Goal: Task Accomplishment & Management: Manage account settings

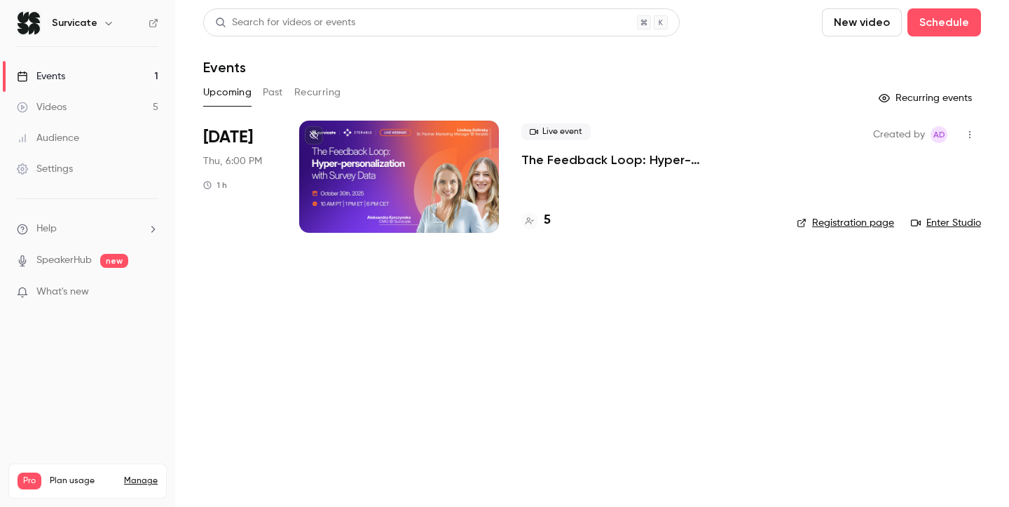
click at [64, 171] on div "Settings" at bounding box center [45, 169] width 56 height 14
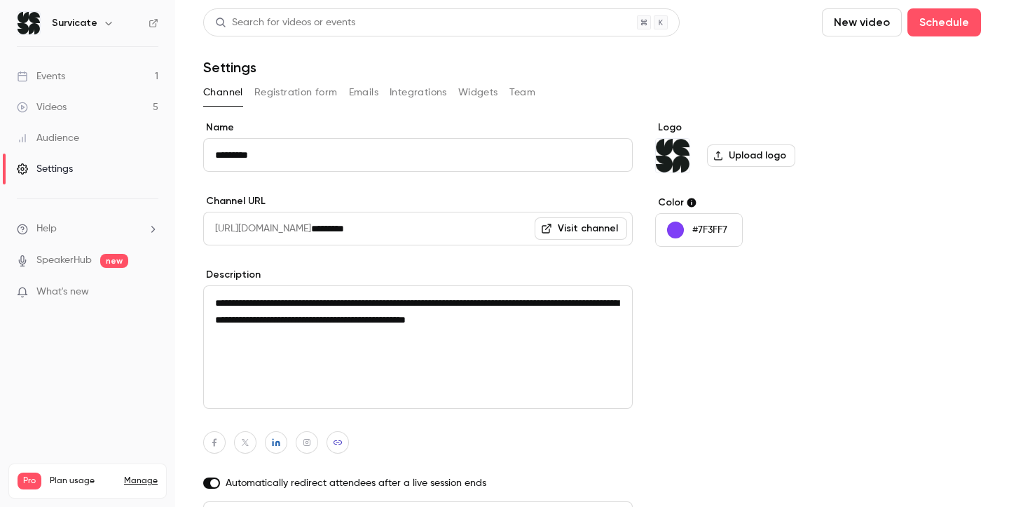
click at [309, 93] on button "Registration form" at bounding box center [295, 92] width 83 height 22
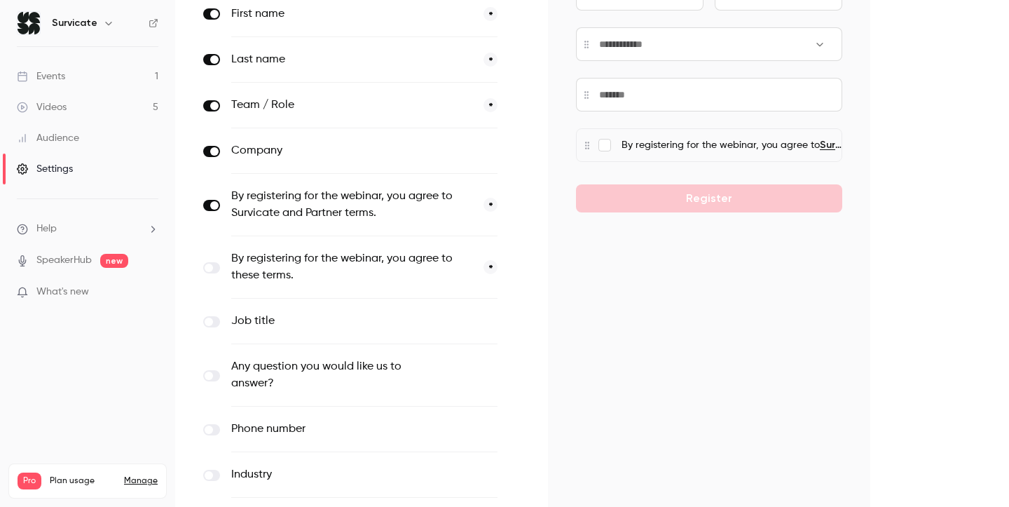
scroll to position [233, 0]
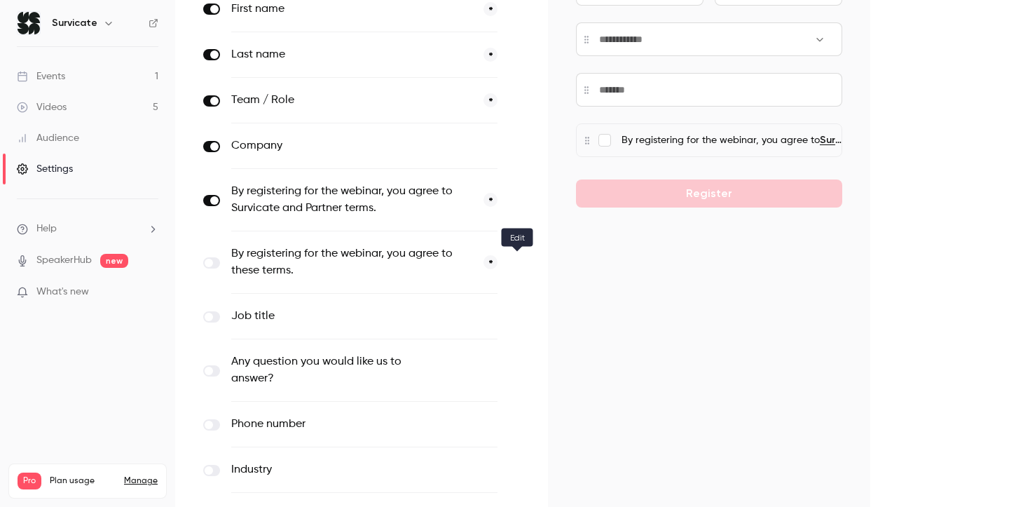
click at [512, 261] on button "button" at bounding box center [517, 262] width 17 height 17
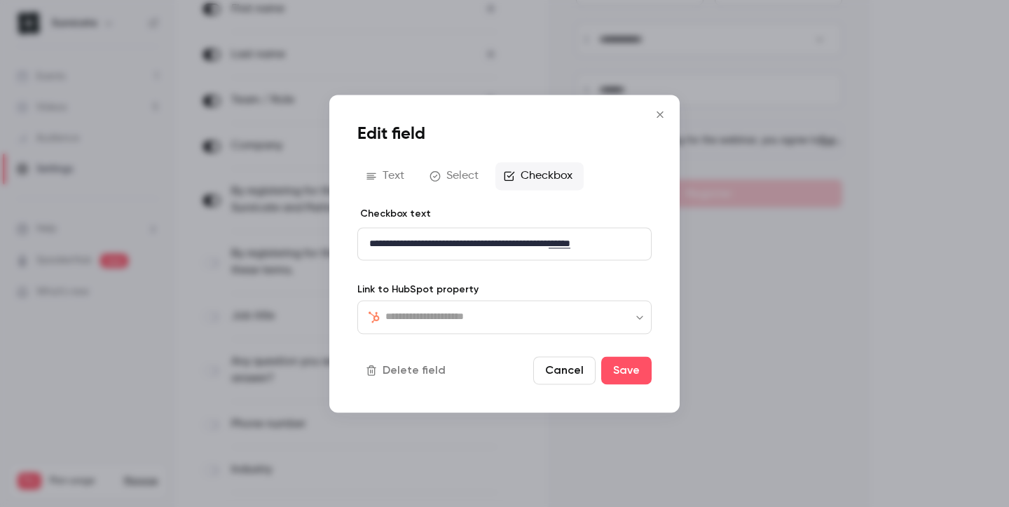
click at [521, 235] on div "**********" at bounding box center [504, 244] width 293 height 32
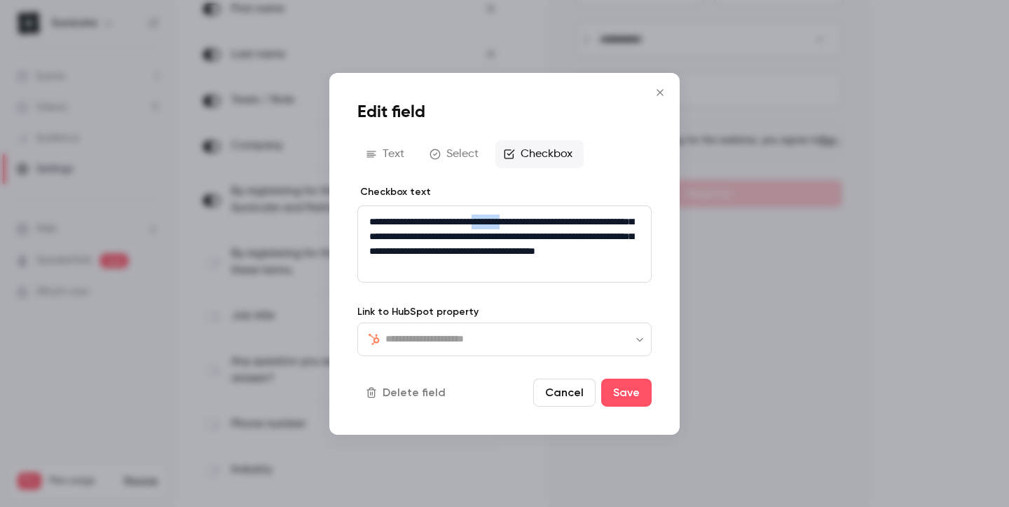
drag, startPoint x: 542, startPoint y: 220, endPoint x: 510, endPoint y: 219, distance: 32.2
click at [510, 219] on span "**********" at bounding box center [501, 235] width 264 height 39
click at [525, 266] on p "**********" at bounding box center [504, 243] width 271 height 59
click at [625, 388] on button "Save" at bounding box center [626, 392] width 50 height 28
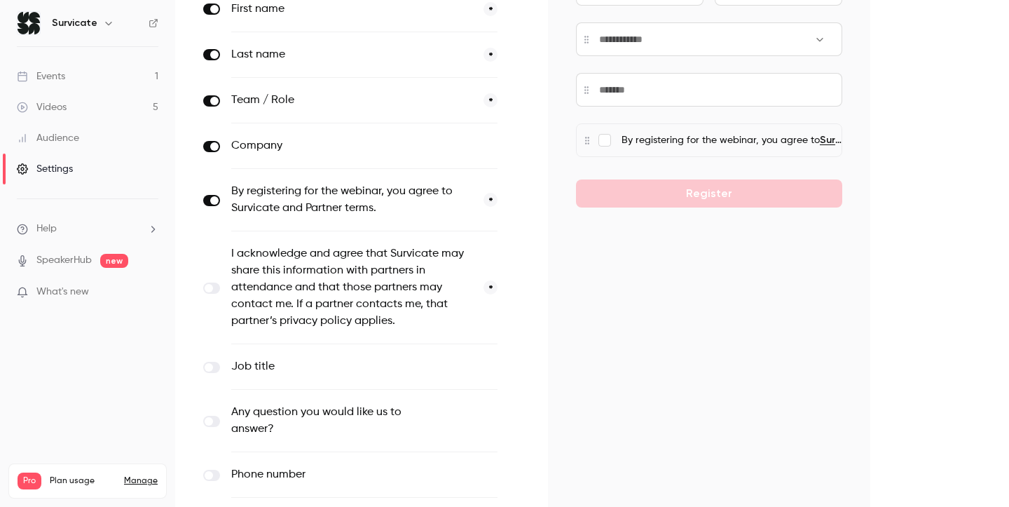
click at [211, 289] on span at bounding box center [209, 288] width 8 height 8
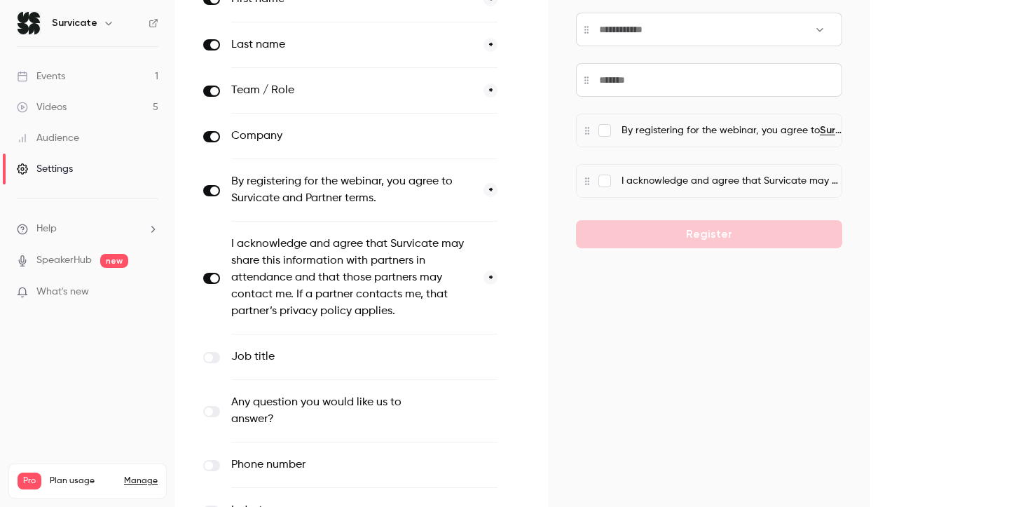
scroll to position [376, 0]
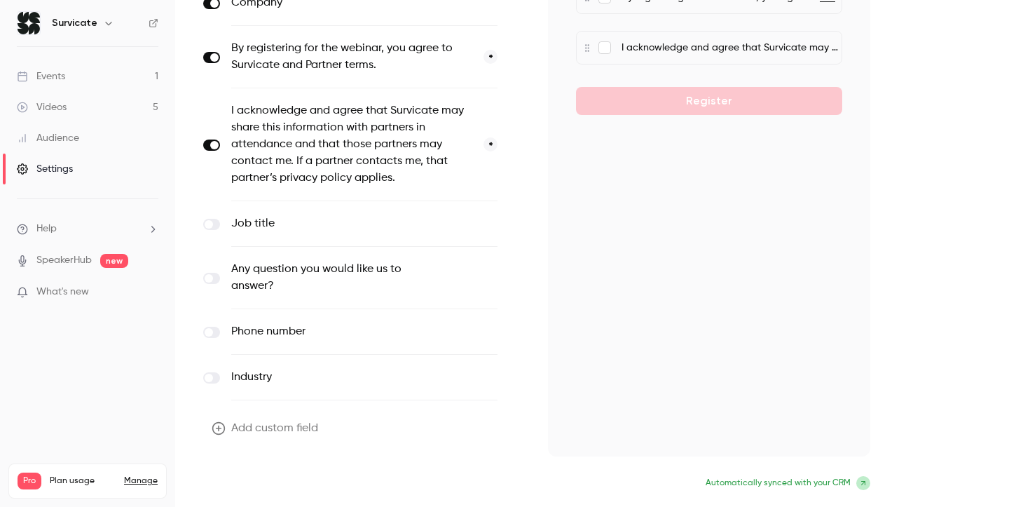
click at [259, 481] on button "Update form" at bounding box center [250, 484] width 95 height 28
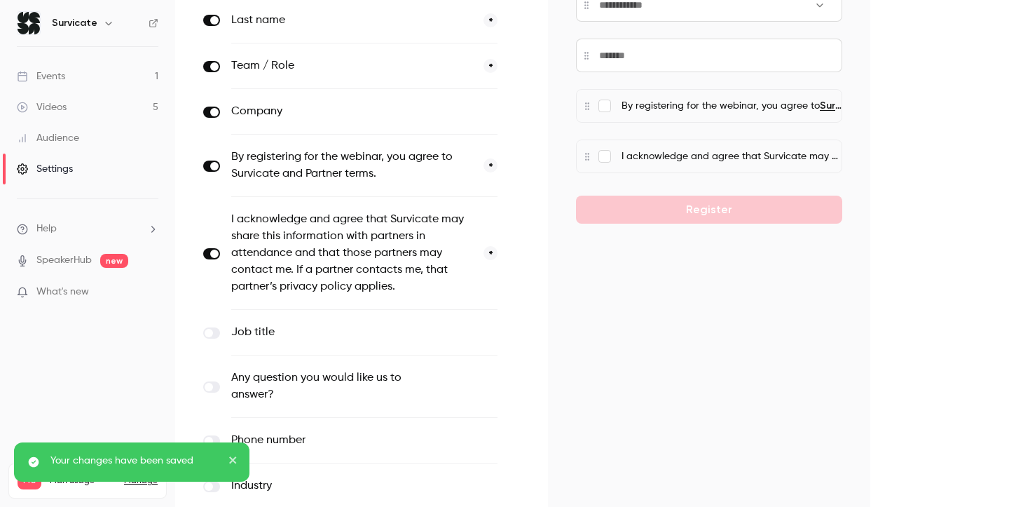
scroll to position [0, 0]
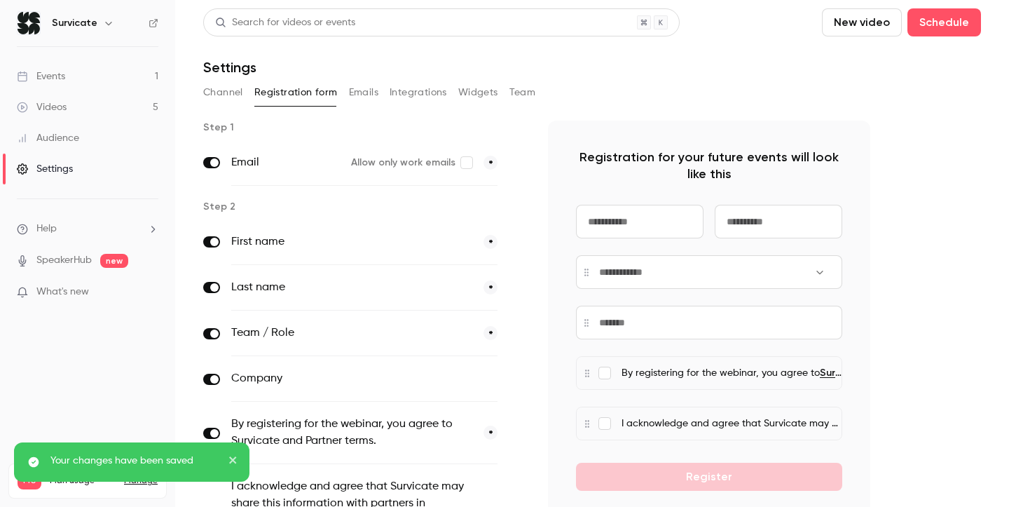
click at [72, 81] on link "Events 1" at bounding box center [87, 76] width 175 height 31
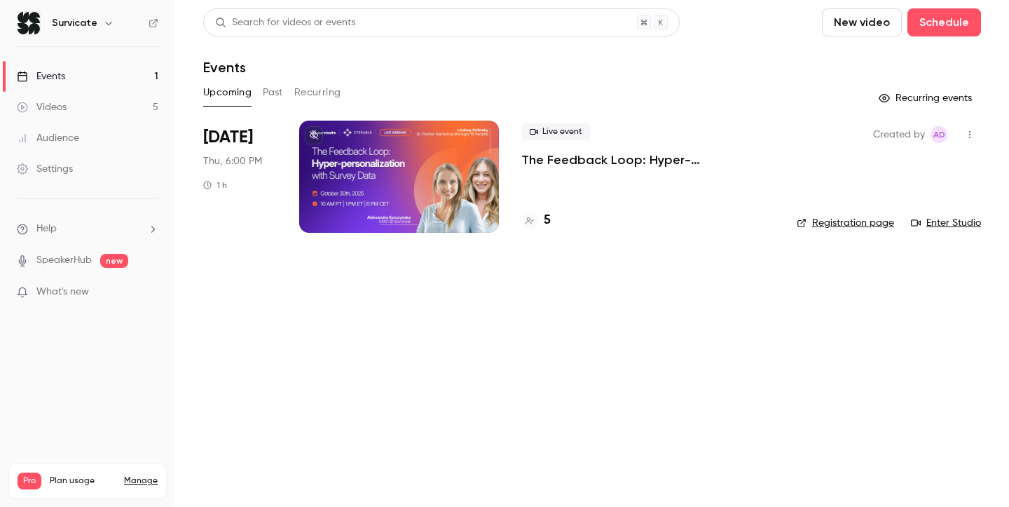
click at [842, 231] on div "Created by AD Registration page Enter Studio" at bounding box center [889, 177] width 184 height 112
click at [846, 223] on link "Registration page" at bounding box center [845, 223] width 97 height 14
click at [60, 167] on div "Settings" at bounding box center [45, 169] width 56 height 14
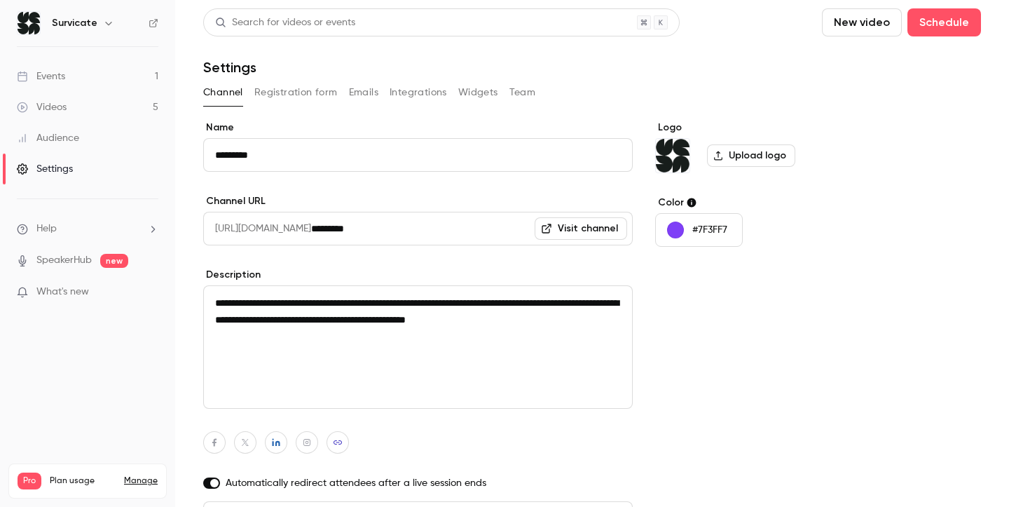
scroll to position [28, 0]
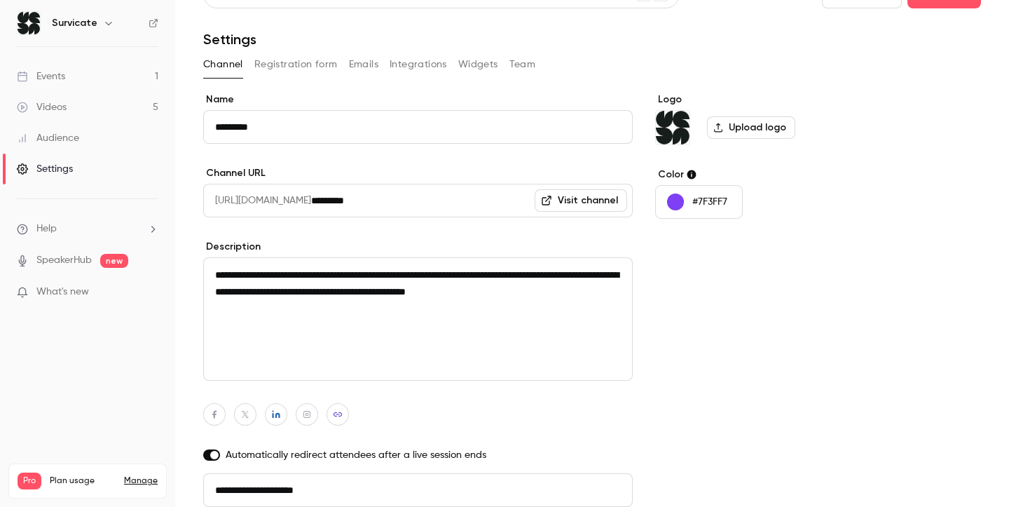
click at [286, 64] on button "Registration form" at bounding box center [295, 64] width 83 height 22
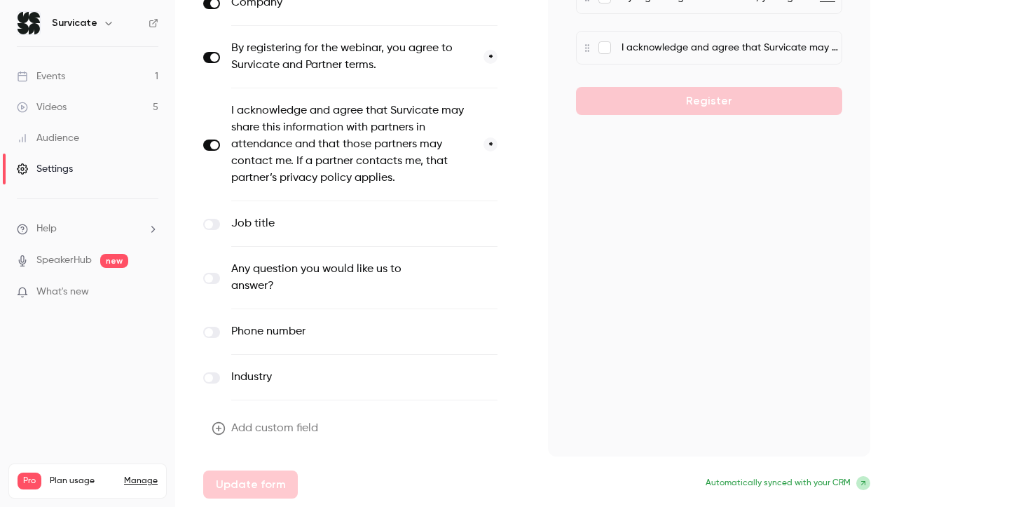
scroll to position [366, 0]
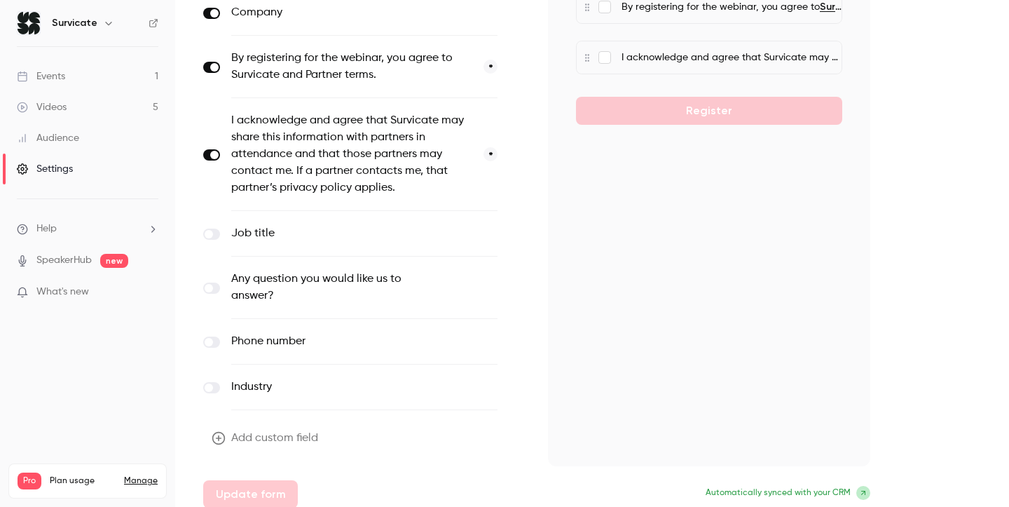
click at [215, 162] on div "I acknowledge and agree that Survicate may share this information with partners…" at bounding box center [364, 154] width 322 height 113
click at [214, 156] on span at bounding box center [214, 155] width 8 height 8
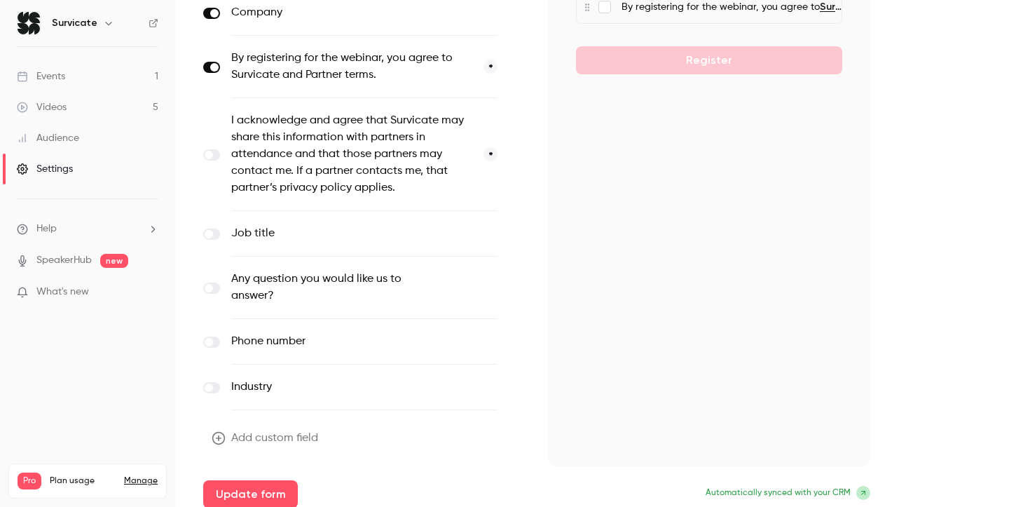
scroll to position [376, 0]
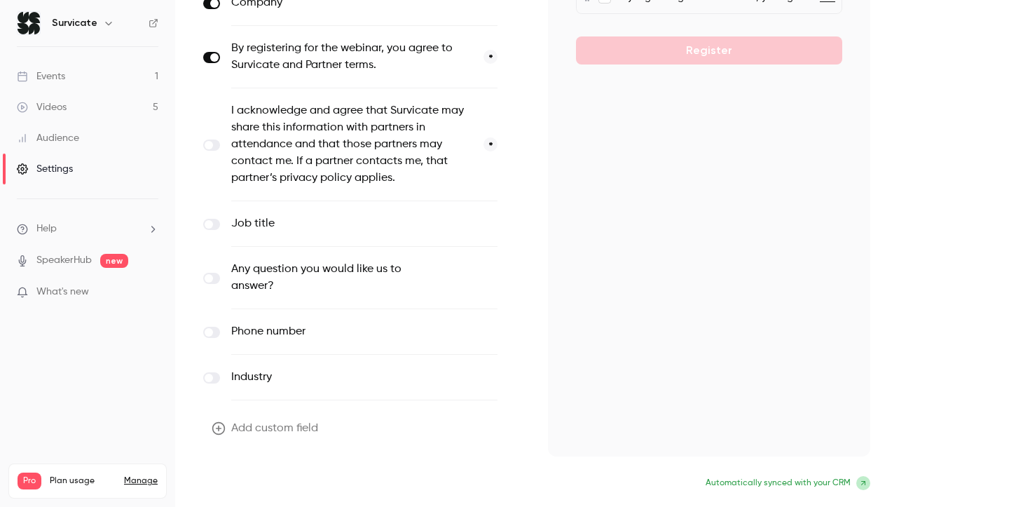
click at [254, 480] on button "Update form" at bounding box center [250, 484] width 95 height 28
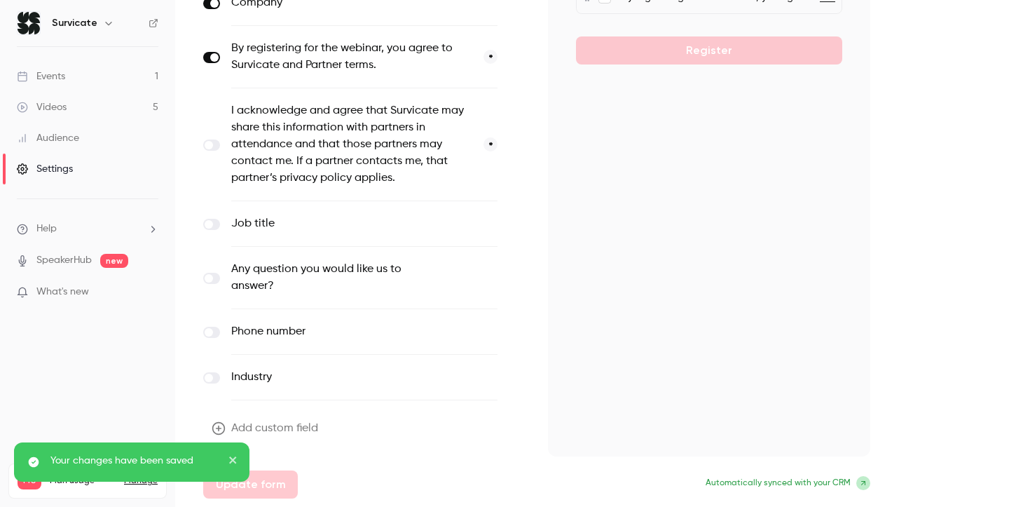
click at [70, 71] on link "Events 1" at bounding box center [87, 76] width 175 height 31
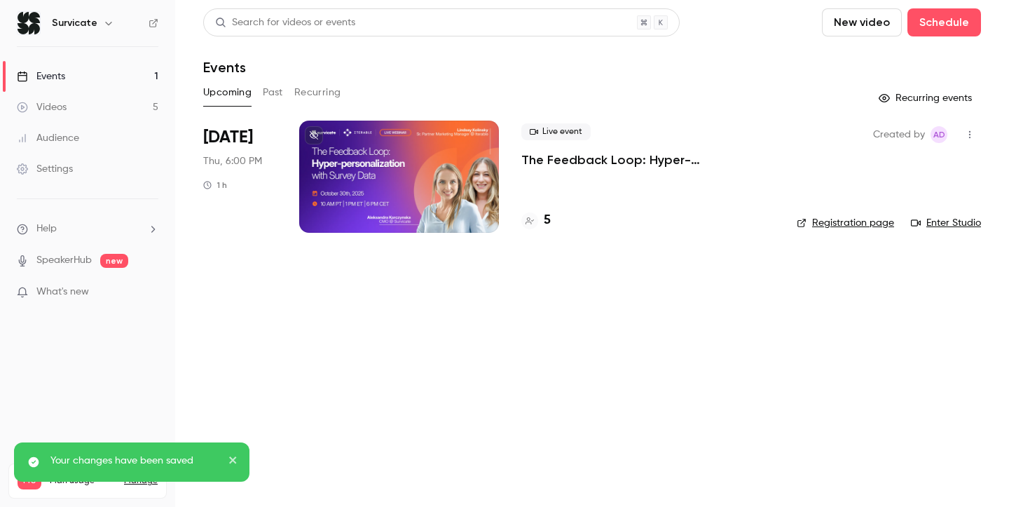
click at [574, 147] on div "Live event The Feedback Loop: Hyper-personalization with Survey Data" at bounding box center [647, 145] width 253 height 45
click at [558, 160] on p "The Feedback Loop: Hyper-personalization with Survey Data" at bounding box center [647, 159] width 253 height 17
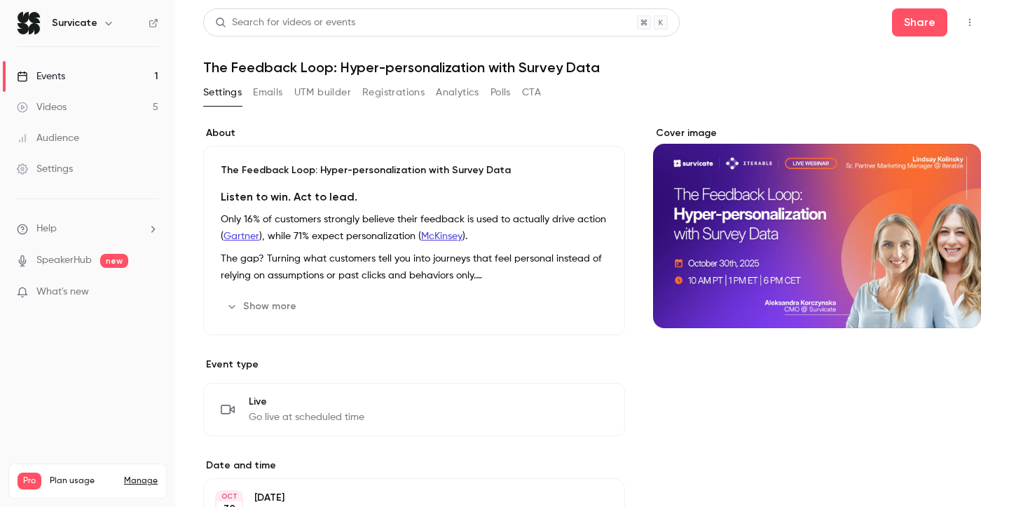
click at [88, 81] on link "Events 1" at bounding box center [87, 76] width 175 height 31
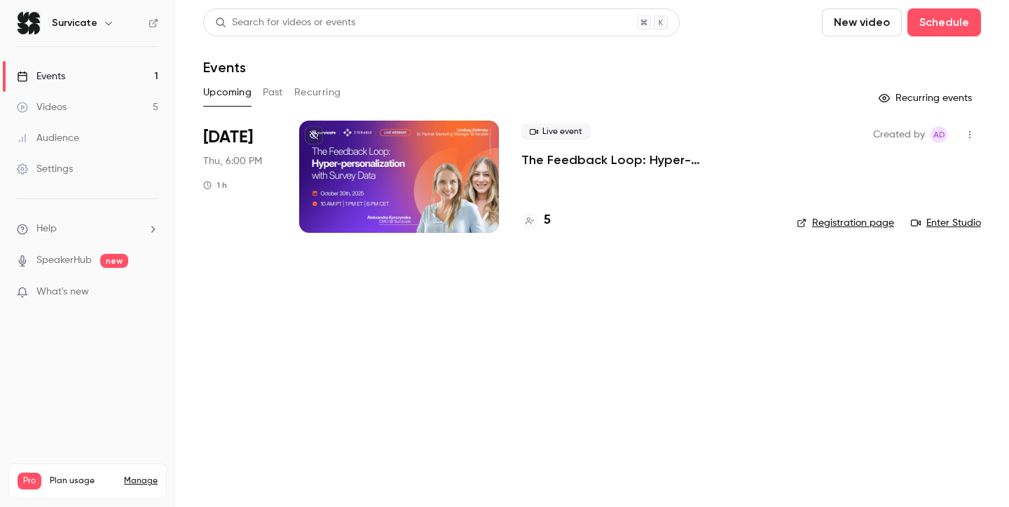
click at [823, 222] on link "Registration page" at bounding box center [845, 223] width 97 height 14
click at [68, 169] on div "Settings" at bounding box center [45, 169] width 56 height 14
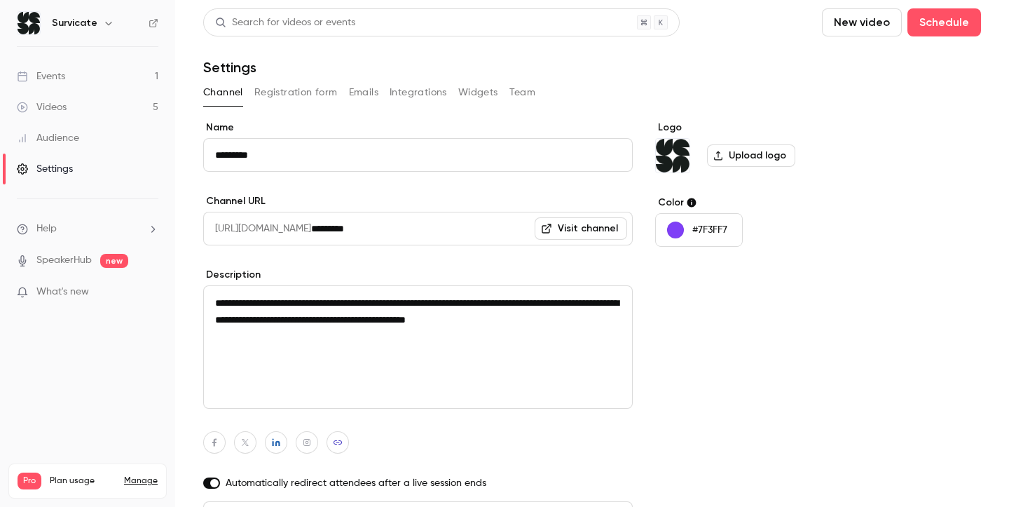
click at [292, 86] on button "Registration form" at bounding box center [295, 92] width 83 height 22
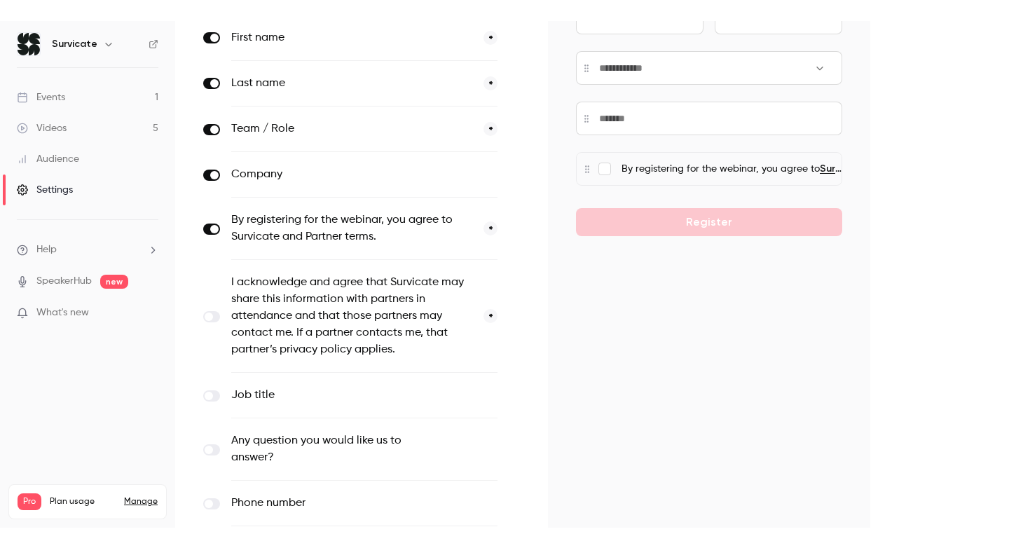
scroll to position [229, 0]
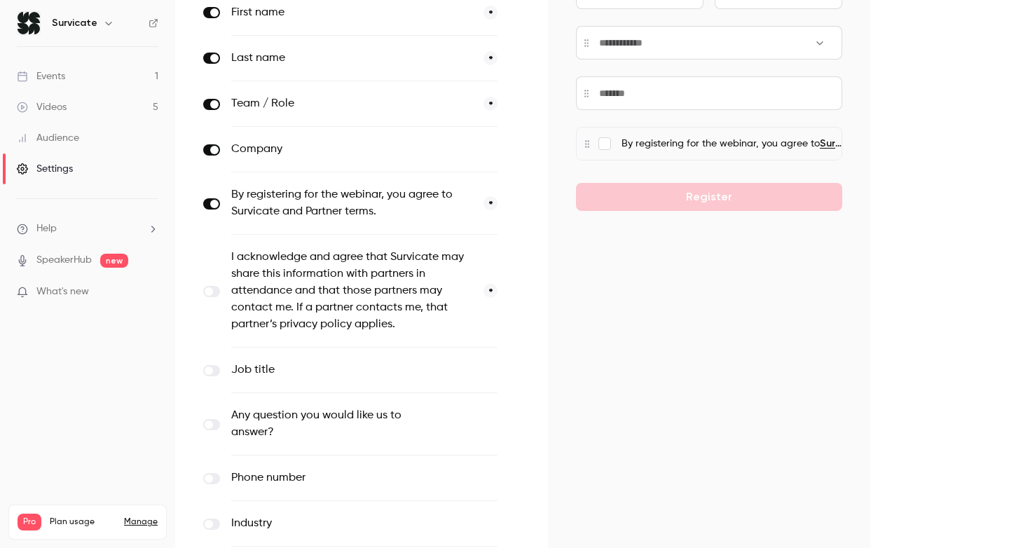
click at [210, 289] on span at bounding box center [209, 291] width 8 height 8
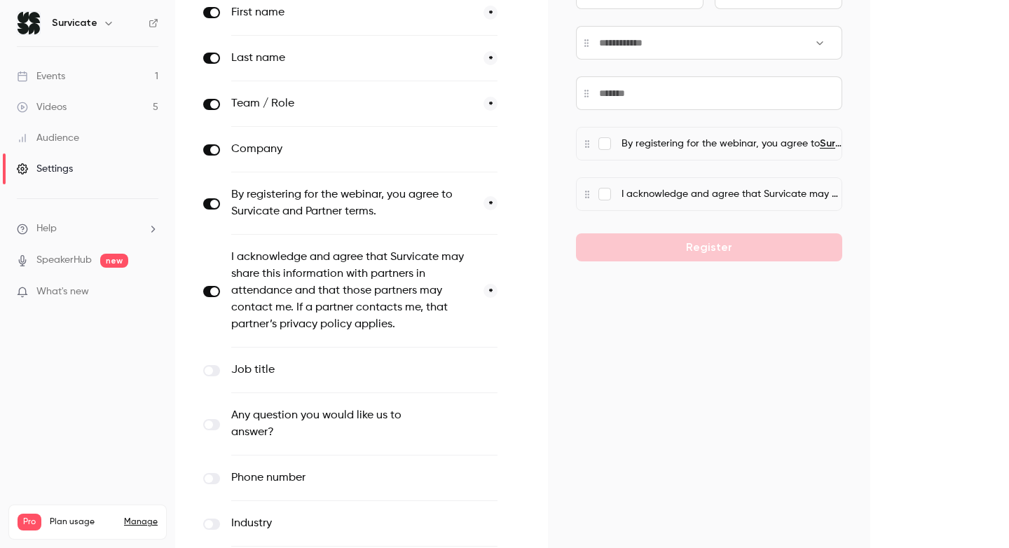
scroll to position [334, 0]
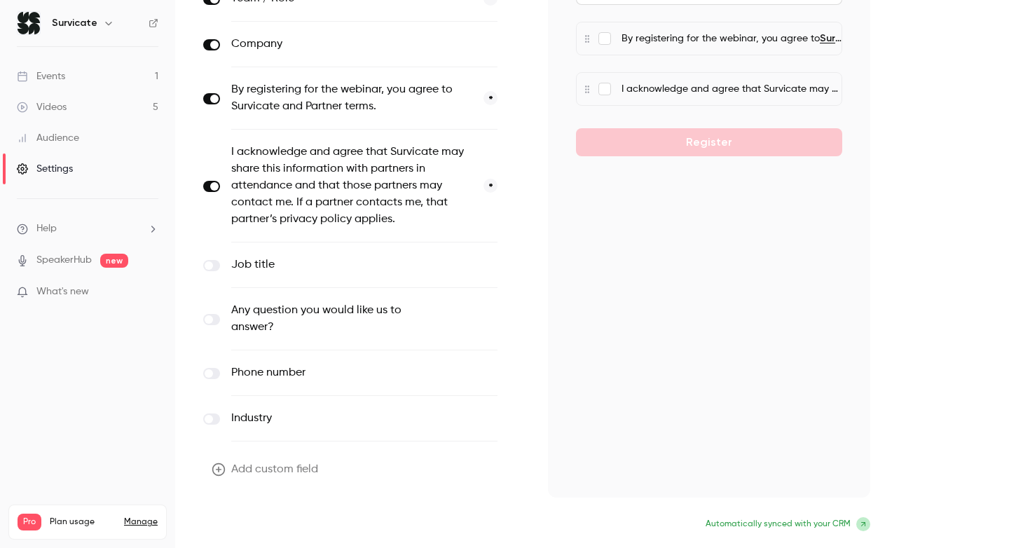
click at [235, 528] on button "Update form" at bounding box center [250, 526] width 95 height 28
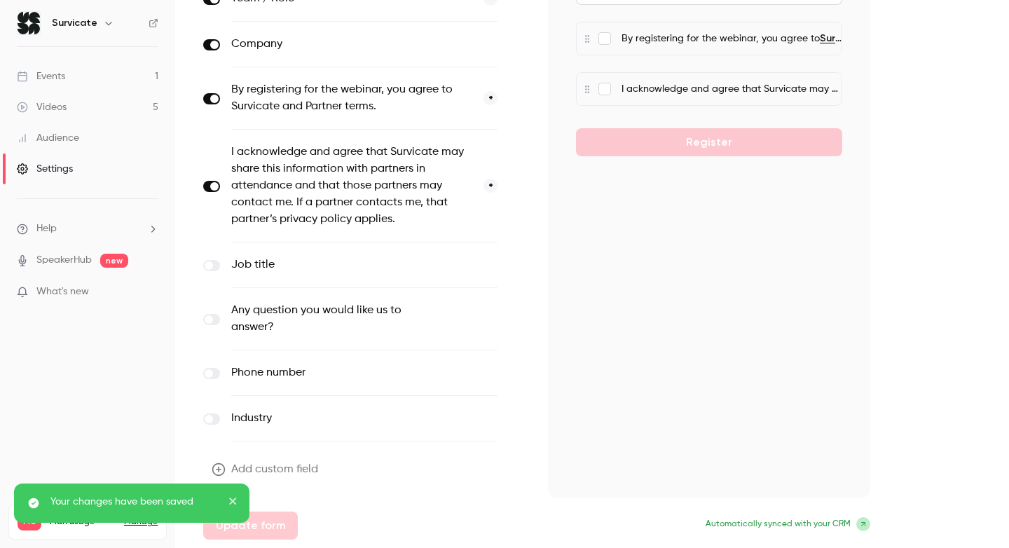
click at [217, 188] on span at bounding box center [214, 186] width 8 height 8
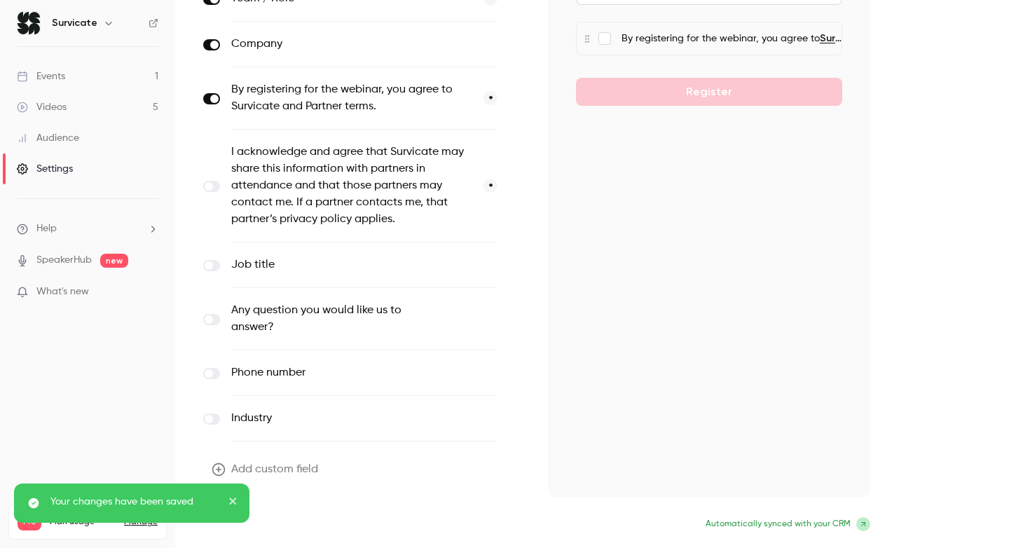
click at [274, 526] on button "Update form" at bounding box center [250, 526] width 95 height 28
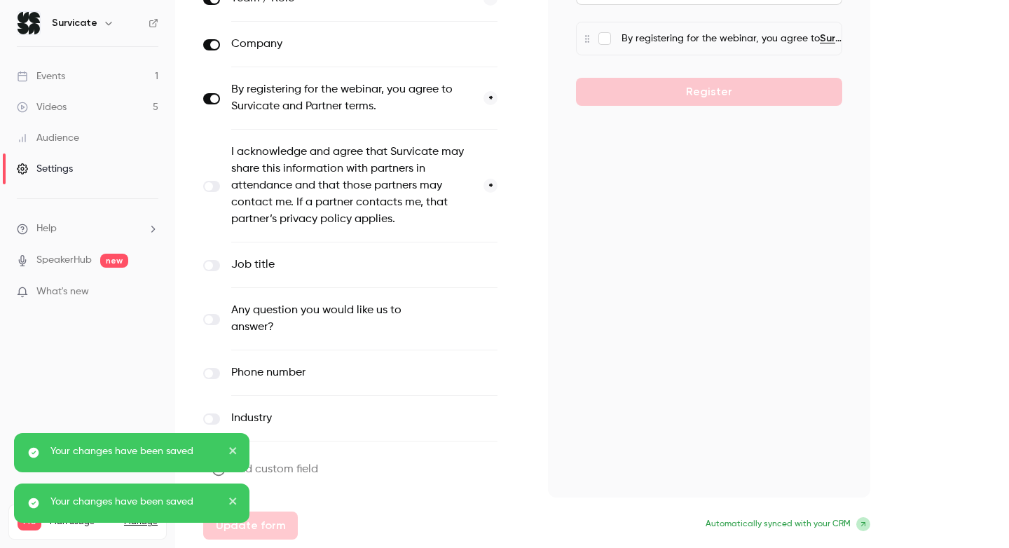
scroll to position [0, 0]
